Goal: Task Accomplishment & Management: Complete application form

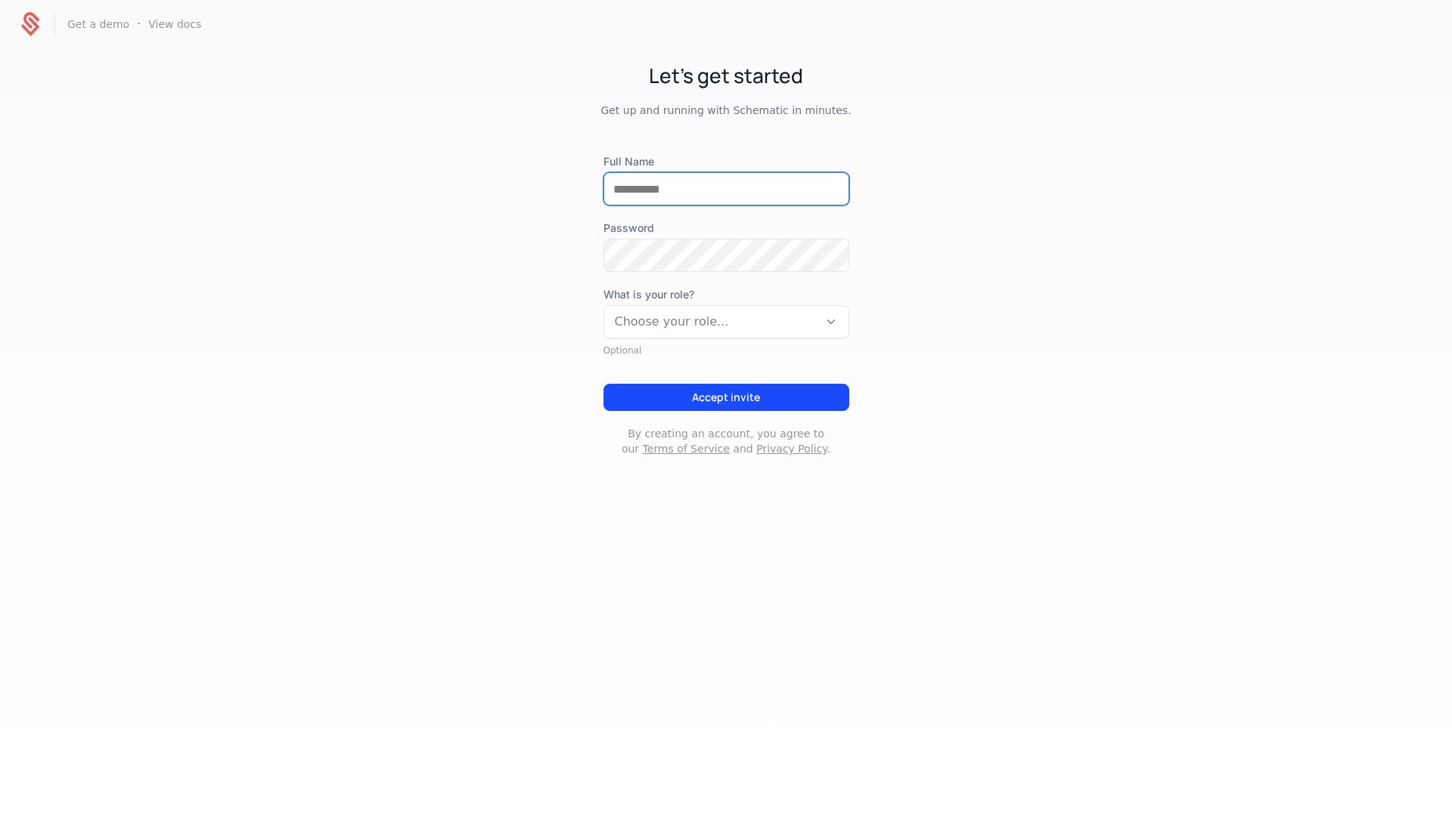
click at [697, 188] on input "Full Name" at bounding box center [726, 189] width 244 height 32
type input "**********"
click at [759, 317] on div "What is your role? Choose your role..." at bounding box center [726, 312] width 246 height 51
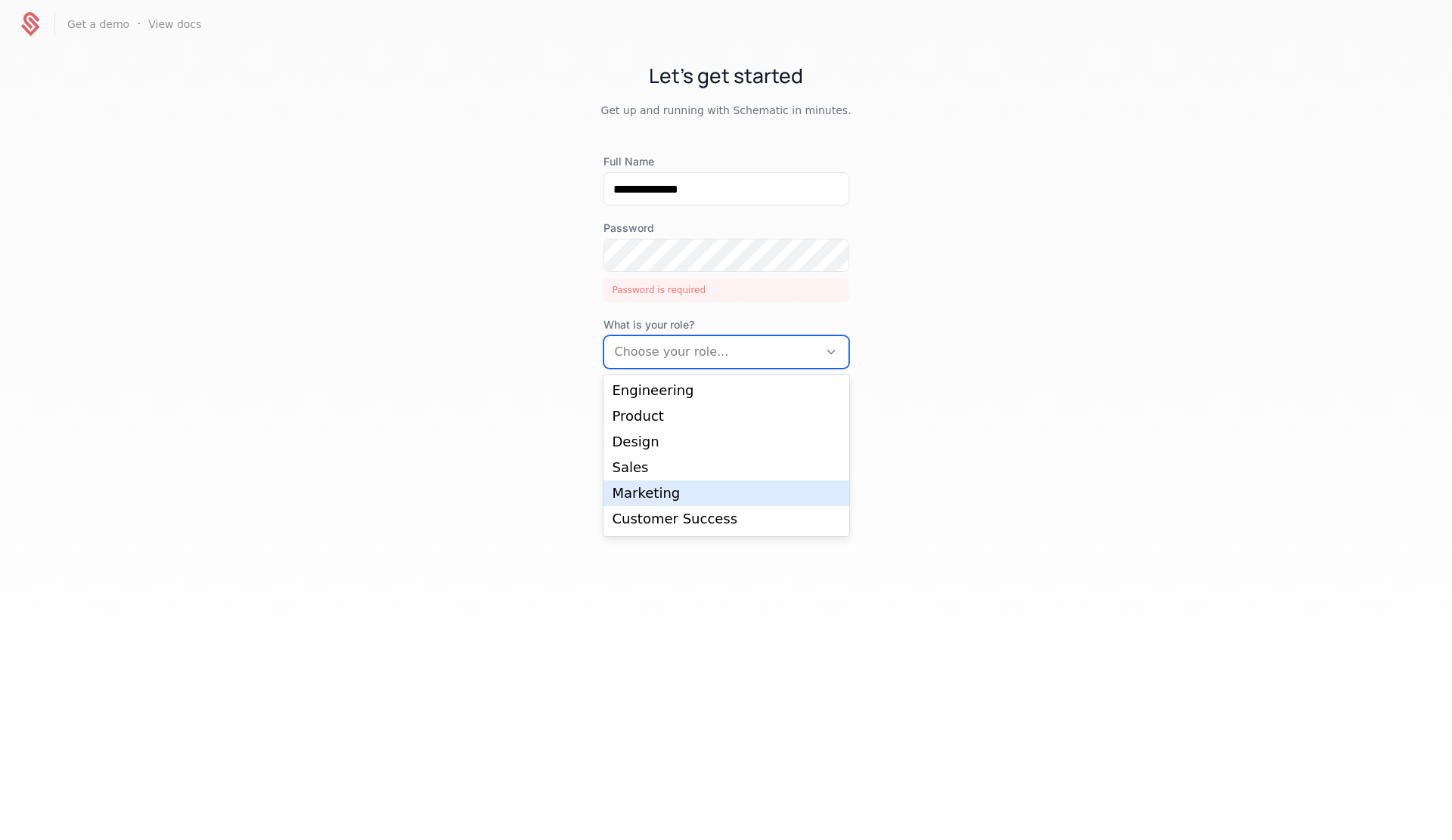
click at [651, 491] on div "Marketing" at bounding box center [726, 493] width 228 height 14
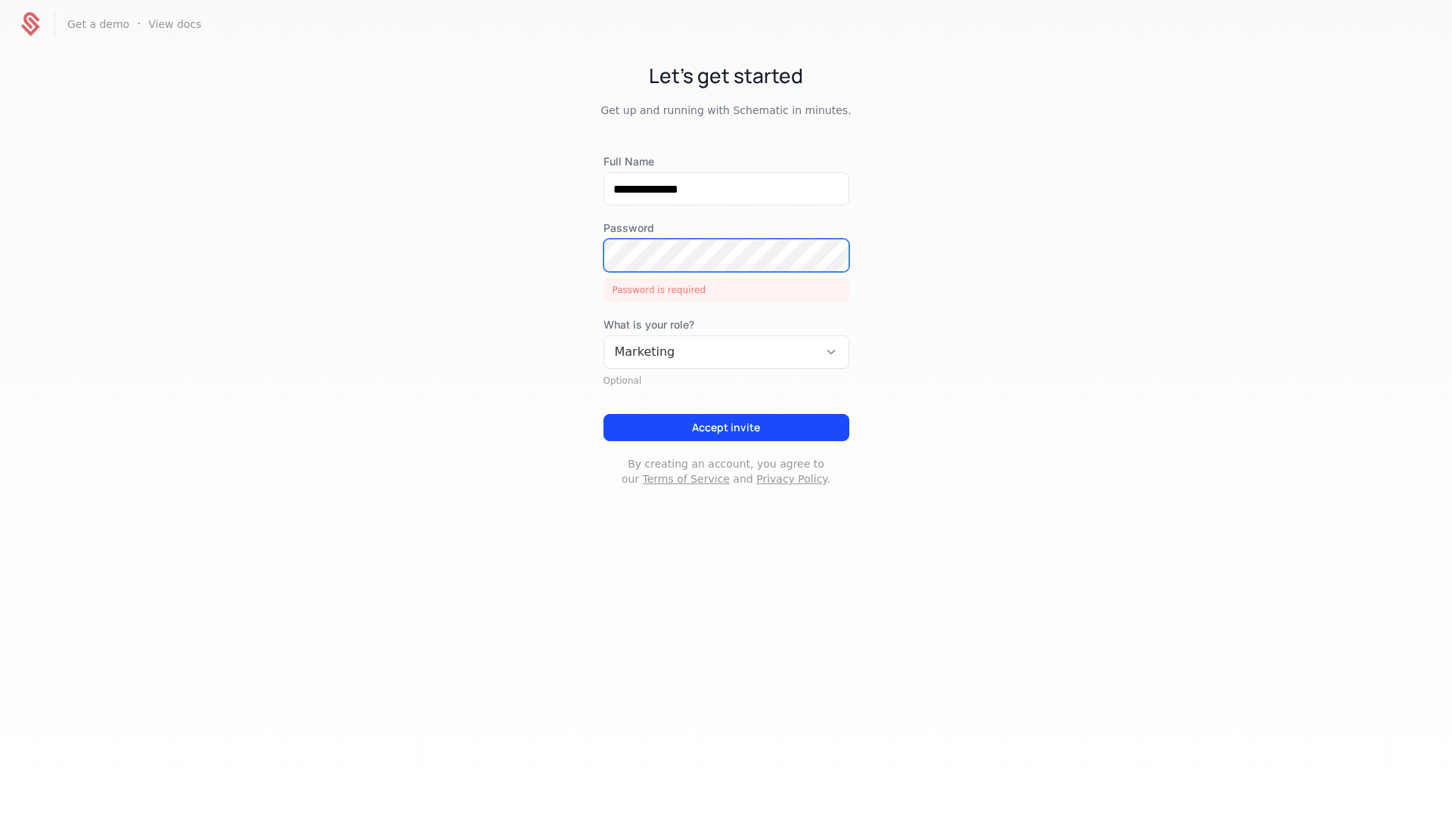
scroll to position [0, 321]
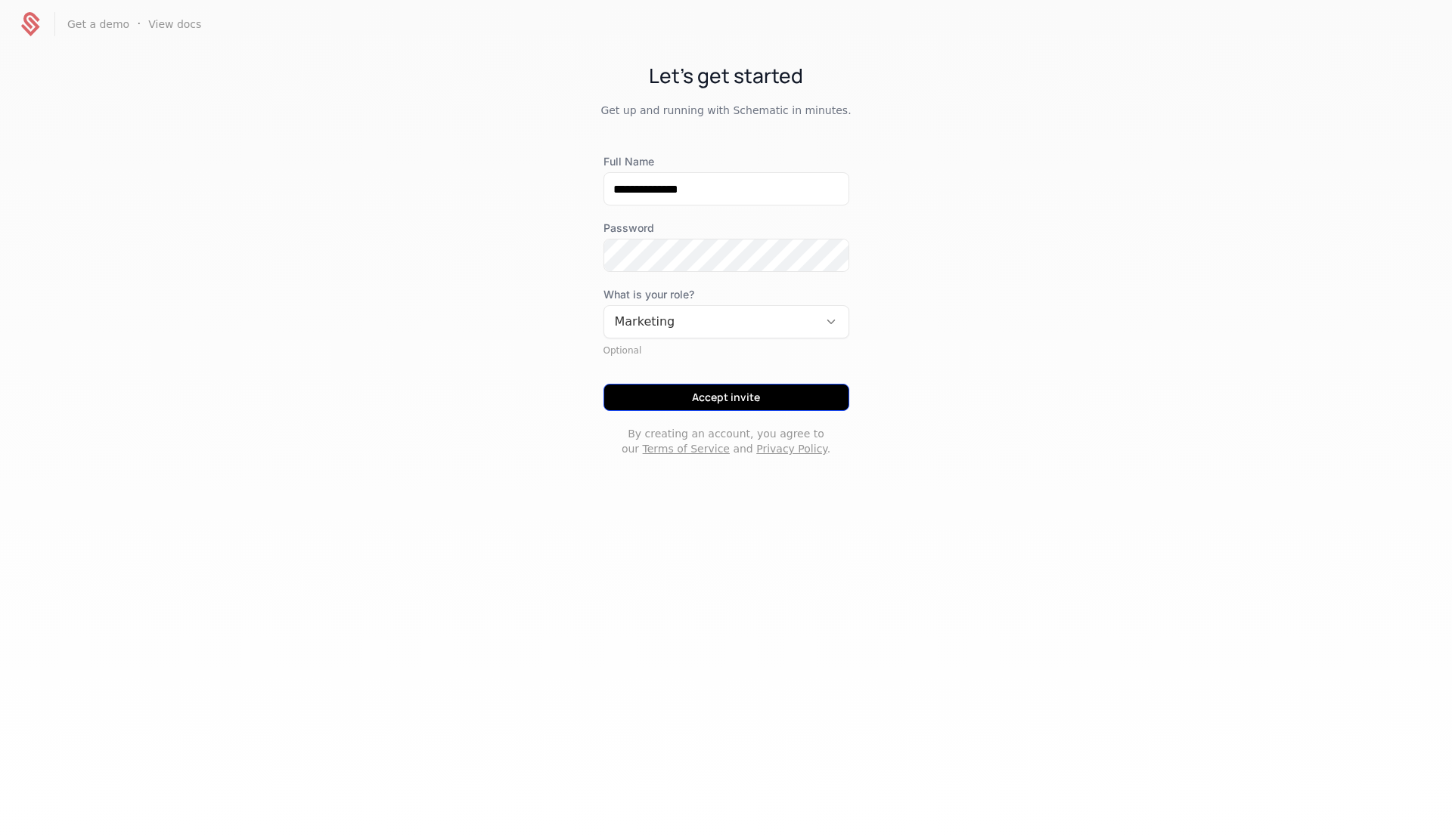
click at [695, 397] on button "Accept invite" at bounding box center [726, 397] width 246 height 27
click at [750, 404] on button "Accept invite" at bounding box center [726, 397] width 246 height 27
